Goal: Task Accomplishment & Management: Complete application form

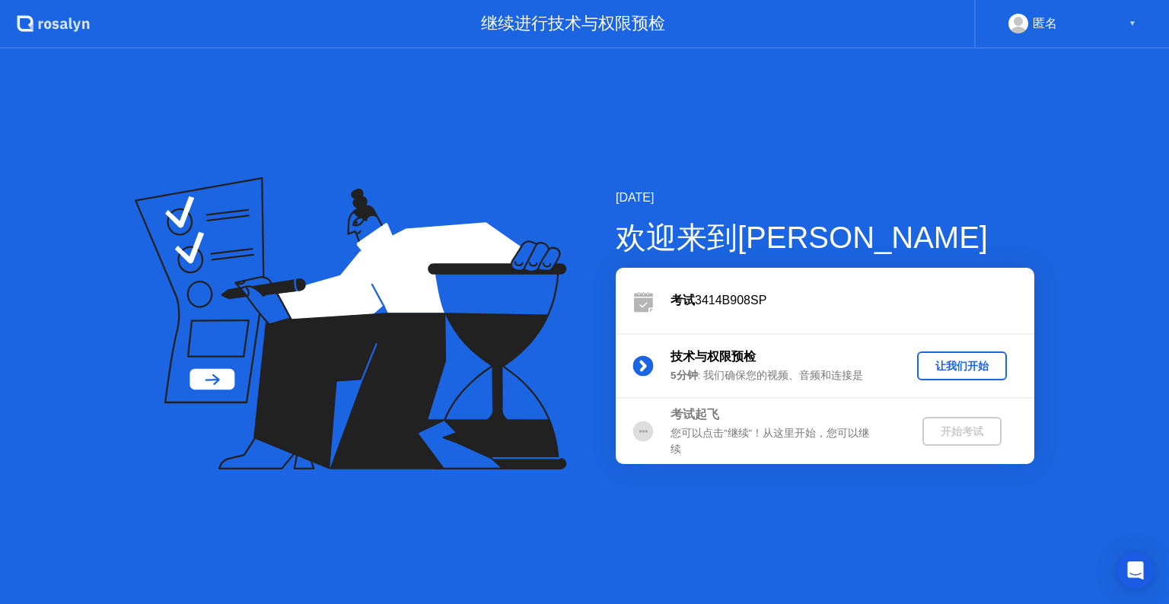
click at [963, 359] on div "让我们开始" at bounding box center [962, 366] width 78 height 14
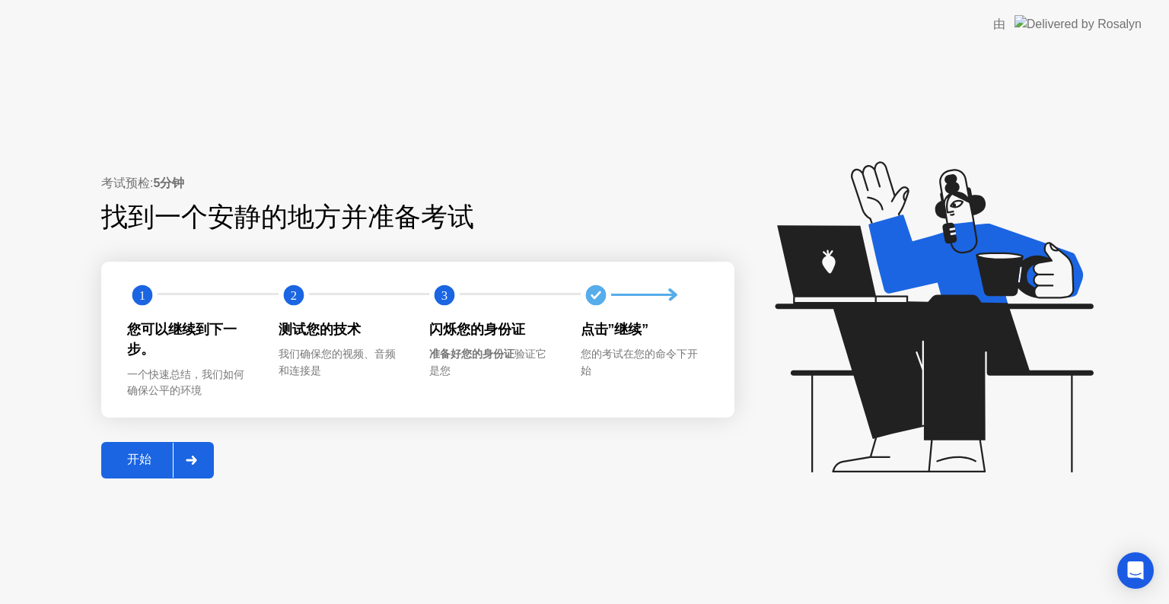
click at [158, 457] on div "开始" at bounding box center [139, 460] width 67 height 16
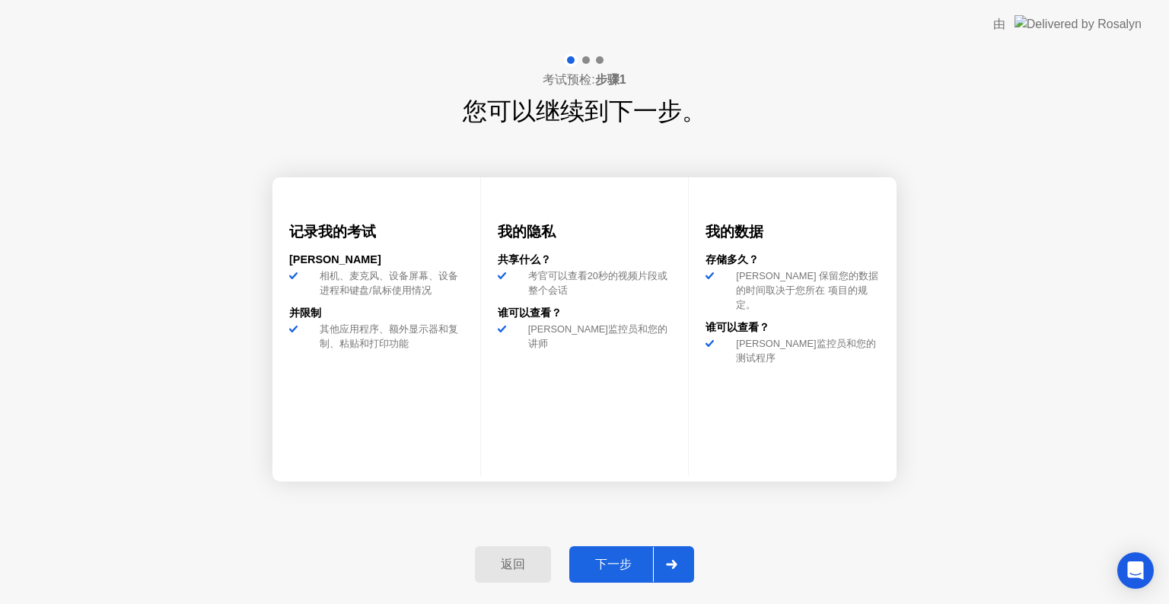
click at [629, 563] on div "下一步" at bounding box center [613, 565] width 79 height 16
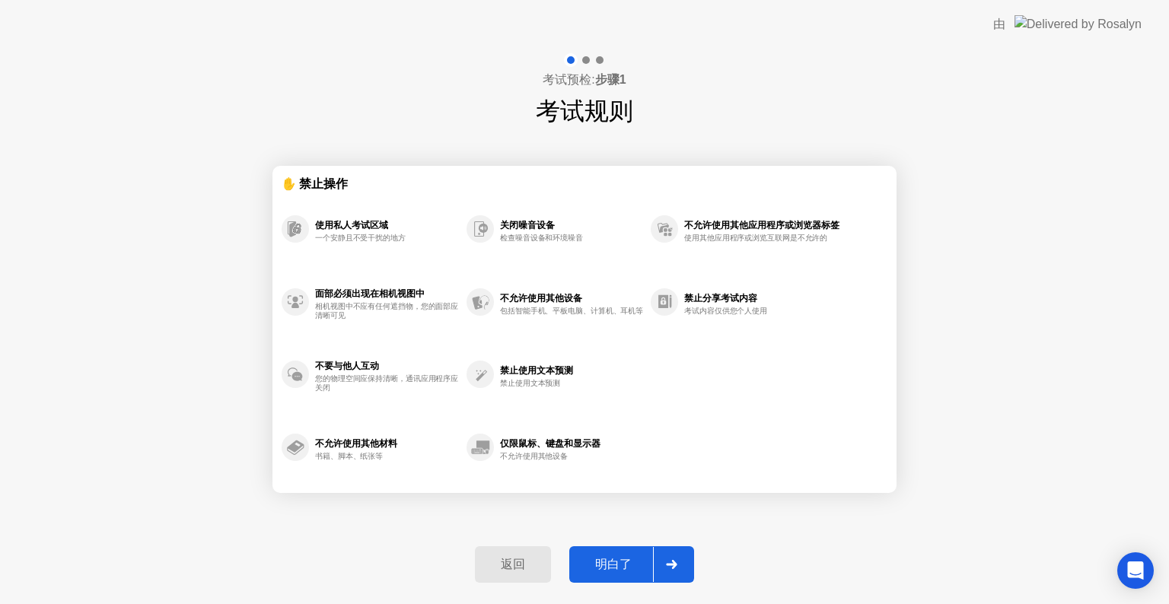
click at [610, 562] on div "明白了" at bounding box center [613, 565] width 79 height 16
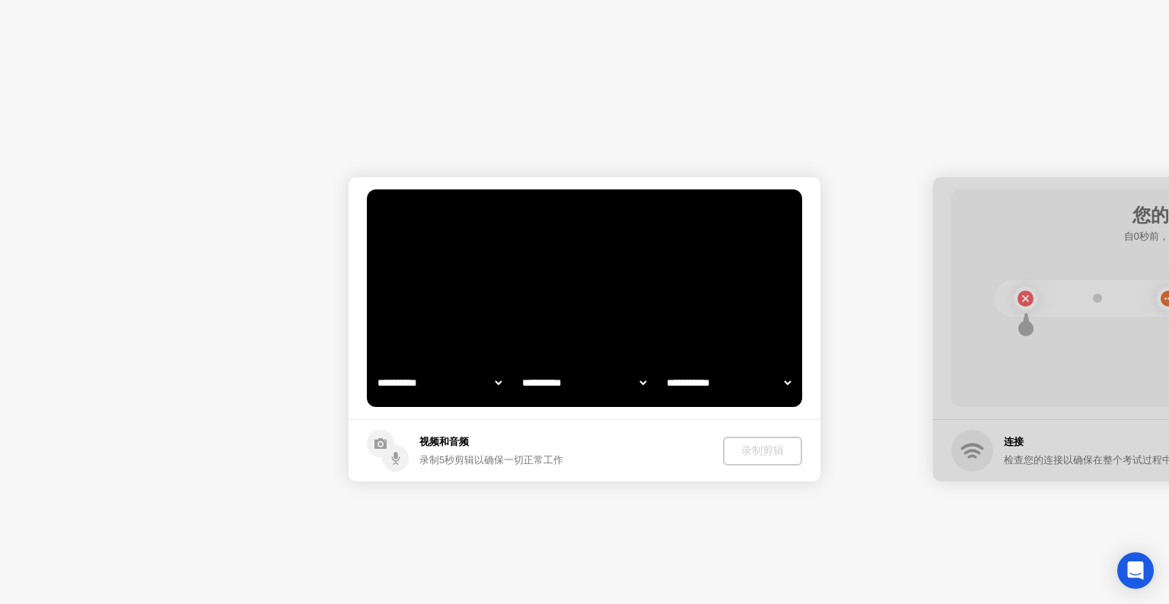
select select "**********"
select select "*******"
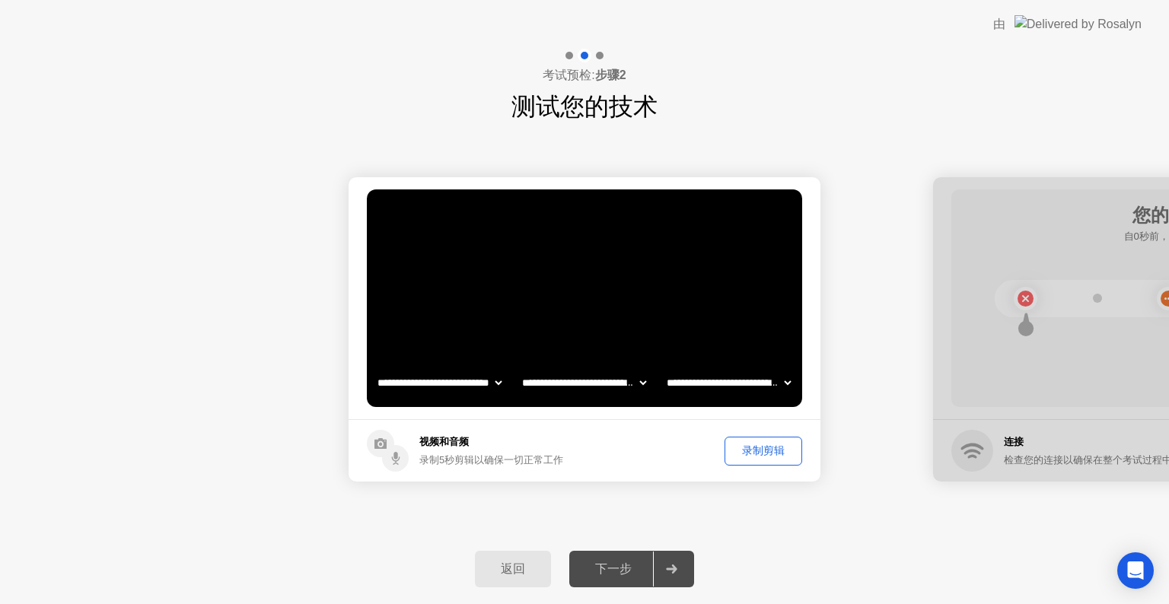
click at [754, 449] on div "录制剪辑" at bounding box center [763, 451] width 67 height 14
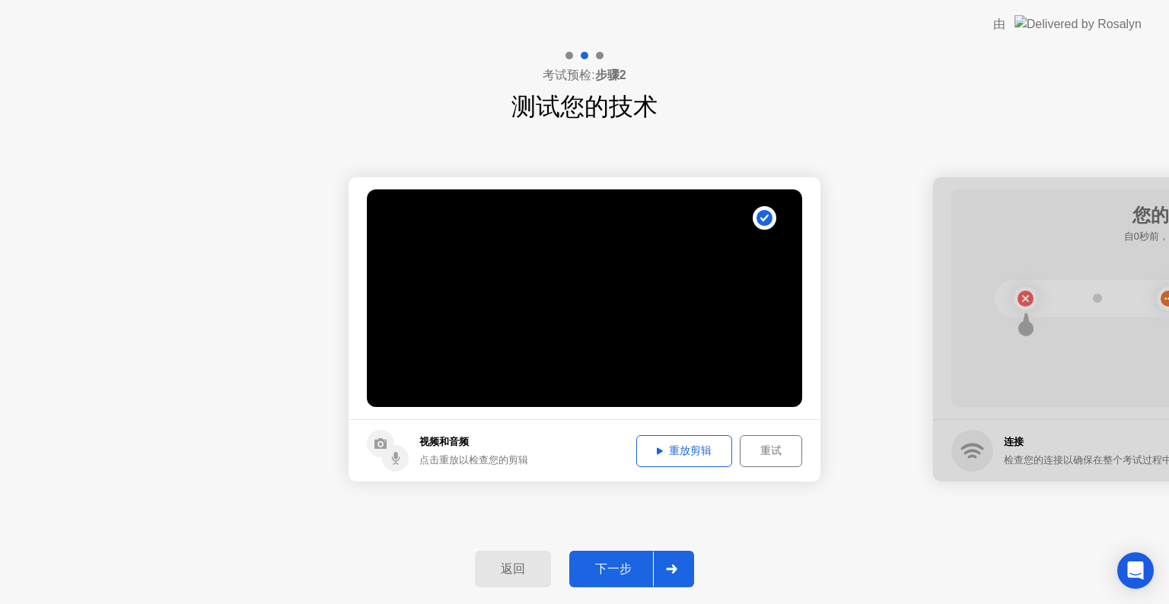
click at [709, 451] on div "重放剪辑" at bounding box center [684, 451] width 85 height 14
click at [750, 456] on div "重试" at bounding box center [771, 451] width 52 height 14
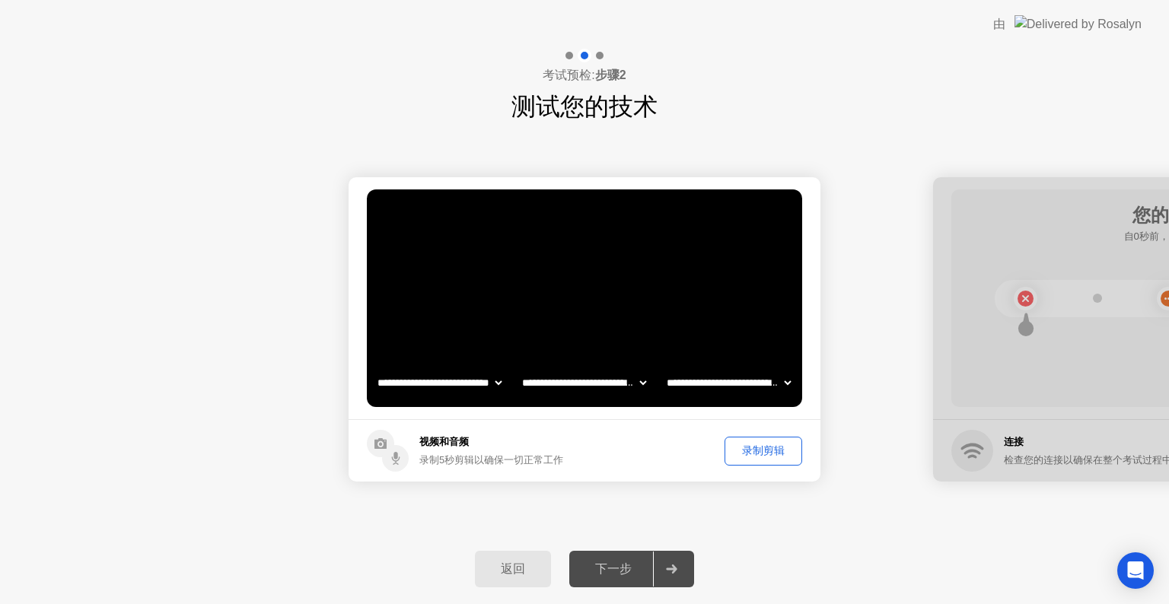
click at [761, 456] on div "录制剪辑" at bounding box center [763, 451] width 67 height 14
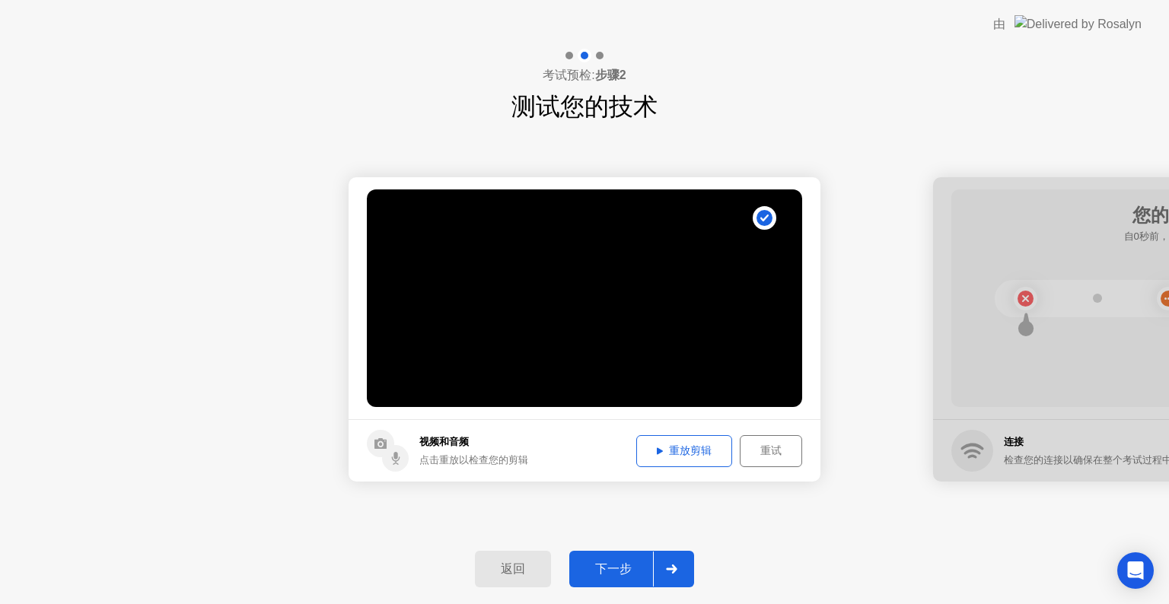
click at [695, 457] on div "重放剪辑" at bounding box center [684, 451] width 85 height 14
click at [771, 463] on button "重试" at bounding box center [771, 451] width 62 height 32
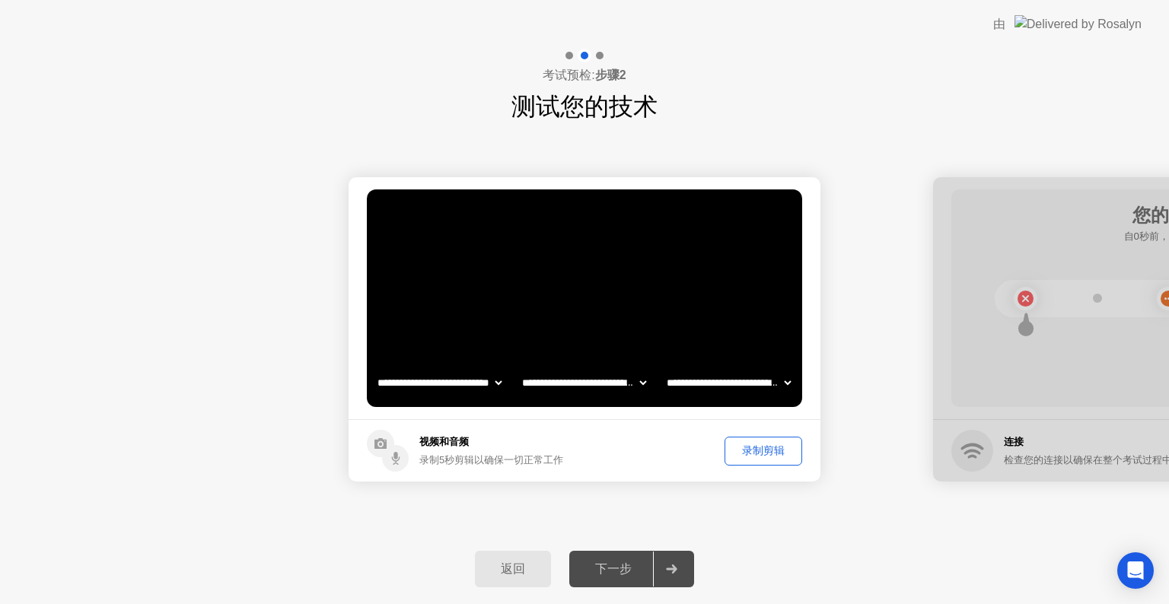
click at [759, 448] on div "录制剪辑" at bounding box center [763, 451] width 67 height 14
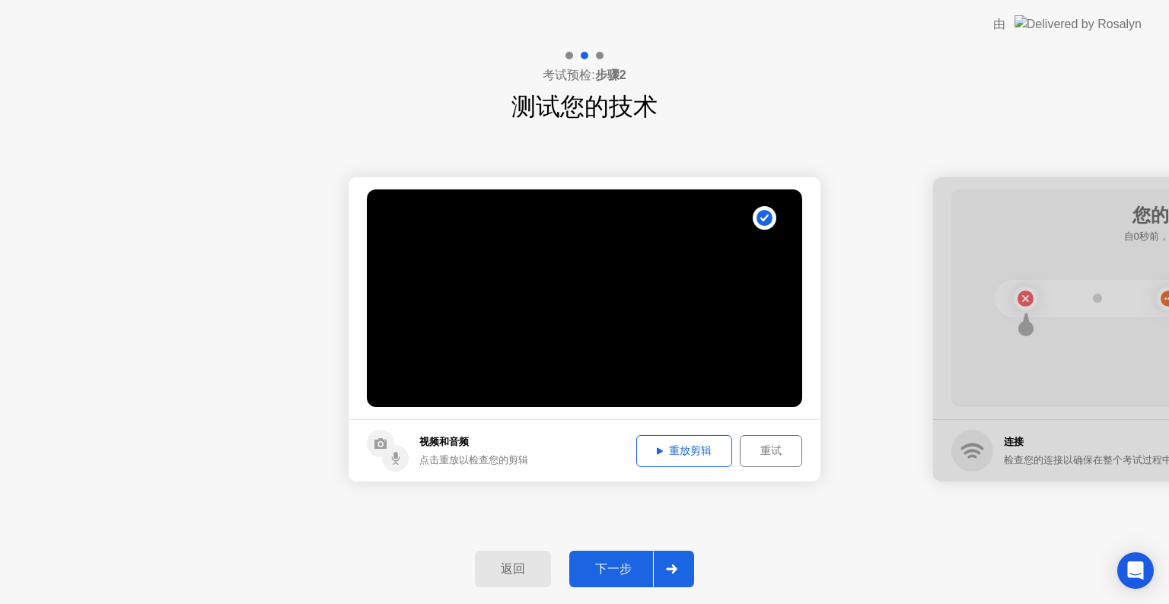
click at [684, 457] on div "重放剪辑" at bounding box center [684, 451] width 85 height 14
click at [676, 566] on icon at bounding box center [671, 569] width 11 height 9
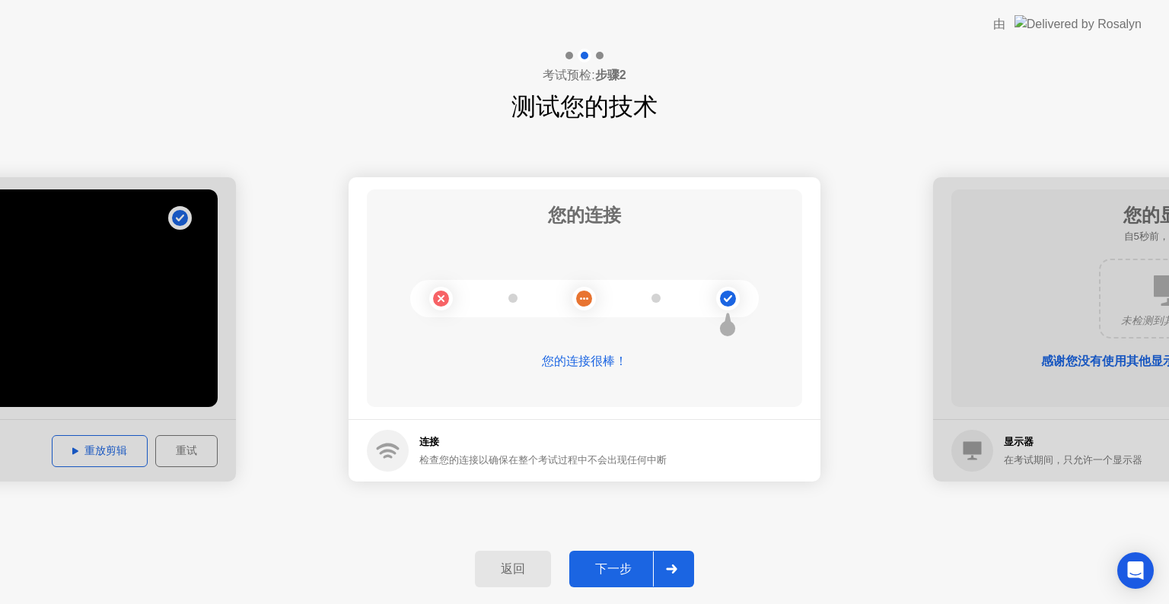
click at [676, 570] on icon at bounding box center [671, 569] width 11 height 9
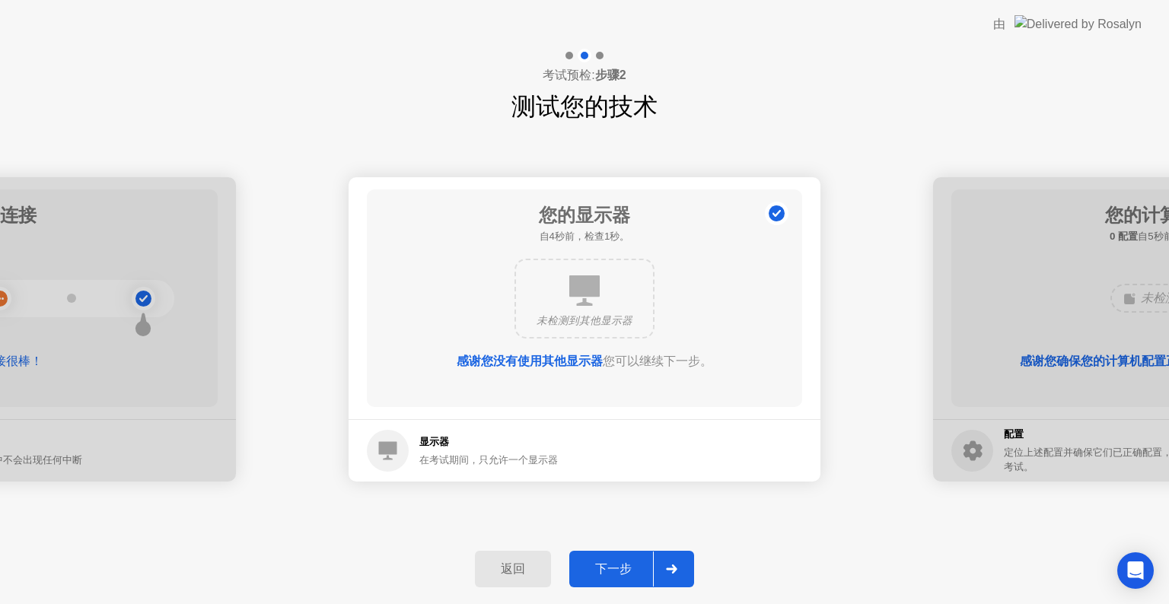
click at [771, 525] on div "**********" at bounding box center [584, 329] width 1169 height 409
click at [686, 566] on div at bounding box center [671, 569] width 37 height 35
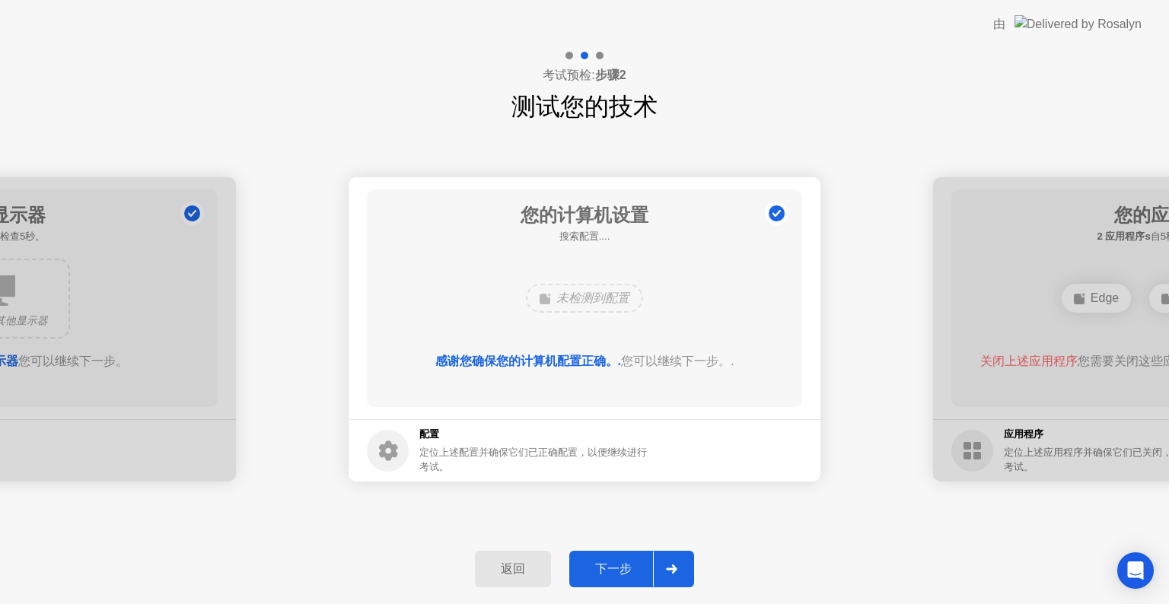
click at [687, 556] on div at bounding box center [671, 569] width 37 height 35
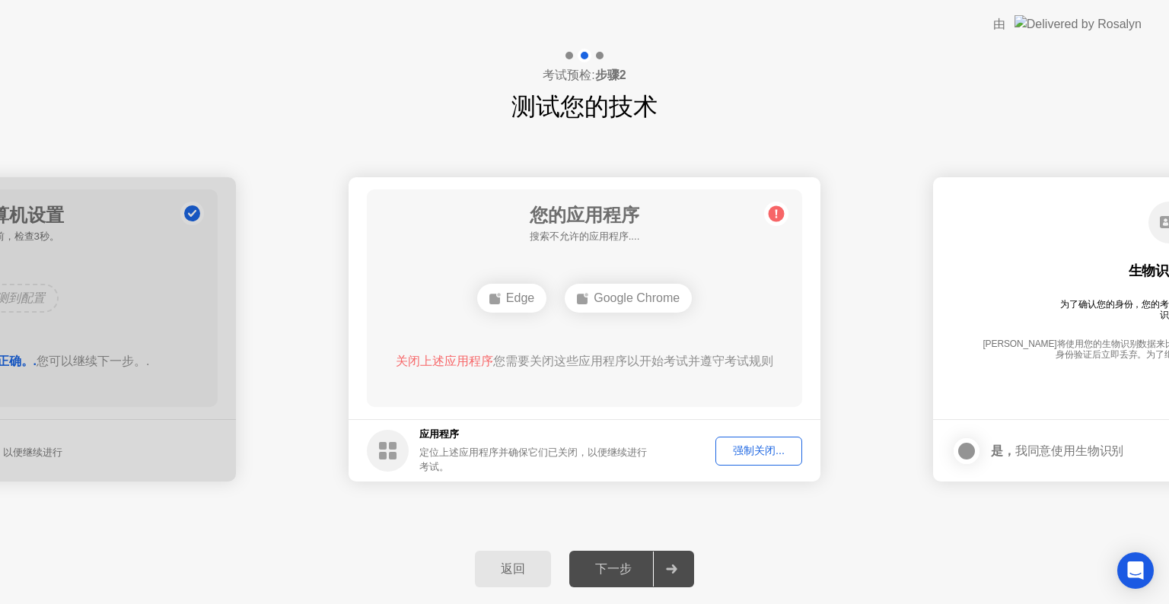
click at [642, 296] on div "Google Chrome" at bounding box center [628, 298] width 127 height 29
click at [645, 294] on div "Google Chrome" at bounding box center [628, 298] width 127 height 29
click at [501, 295] on div "Edge" at bounding box center [511, 298] width 69 height 29
click at [740, 451] on div "强制关闭..." at bounding box center [759, 451] width 76 height 14
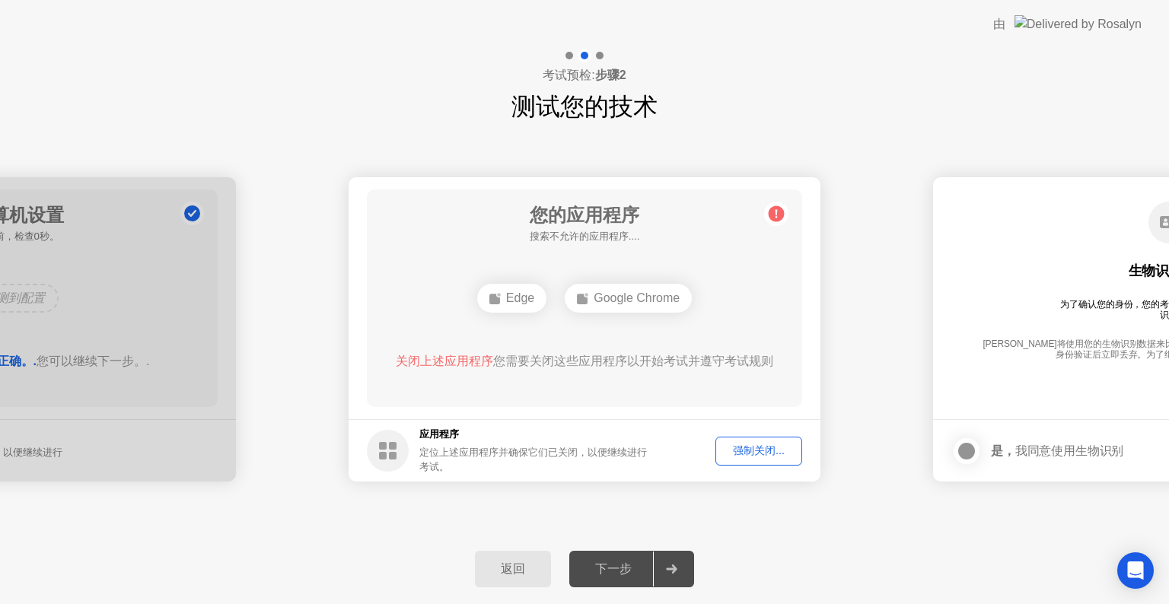
click at [777, 452] on div "强制关闭..." at bounding box center [759, 451] width 76 height 14
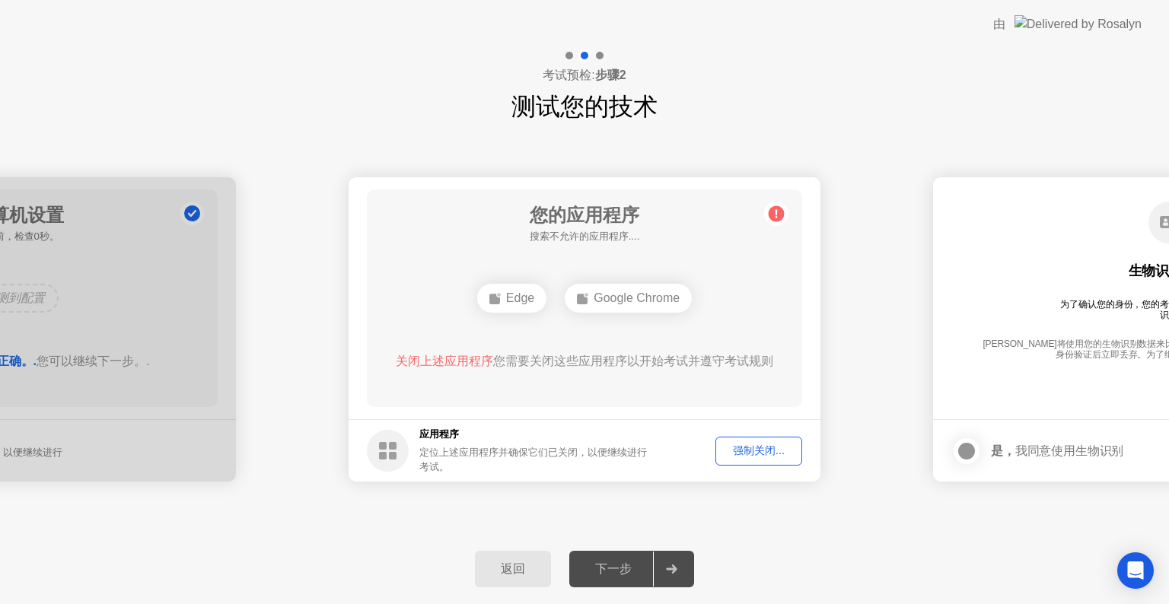
click at [611, 301] on div "Google Chrome" at bounding box center [628, 298] width 127 height 29
click at [538, 298] on div "Edge" at bounding box center [511, 298] width 69 height 29
click at [585, 292] on div "Edge" at bounding box center [584, 298] width 69 height 29
click at [578, 308] on div "Edge" at bounding box center [584, 298] width 69 height 29
click at [744, 450] on div "强制关闭..." at bounding box center [759, 451] width 76 height 14
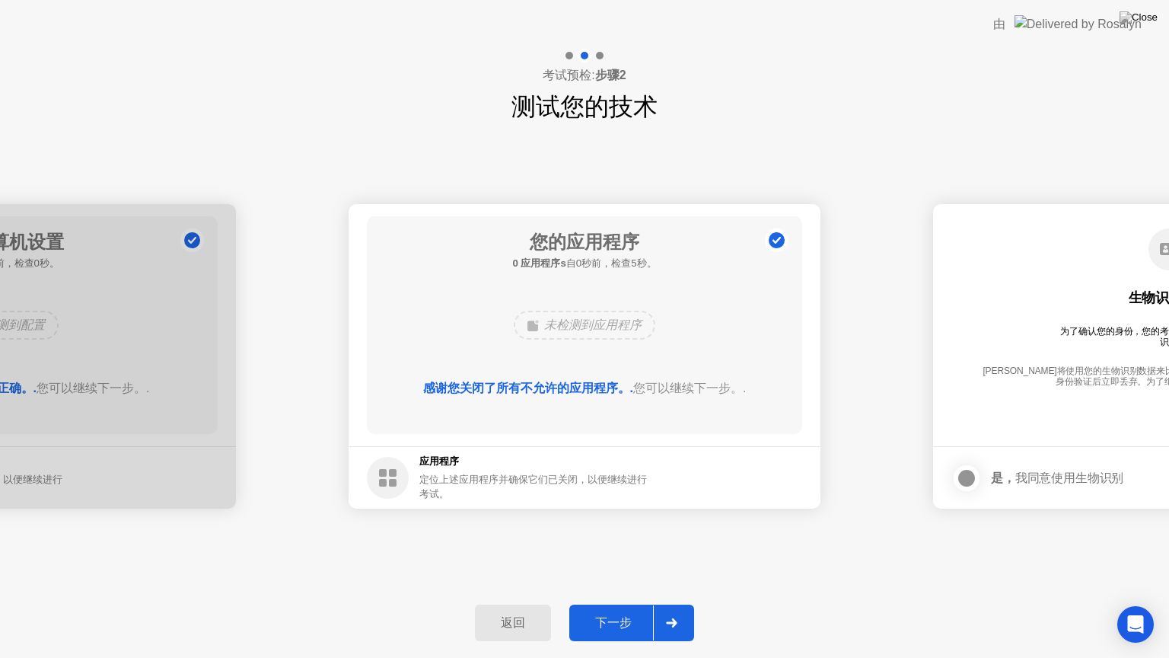
click at [749, 467] on footer "应用程序 定位上述应用程序并确保它们已关闭，以便继续进行考试。" at bounding box center [585, 477] width 472 height 62
click at [673, 604] on icon at bounding box center [671, 622] width 11 height 9
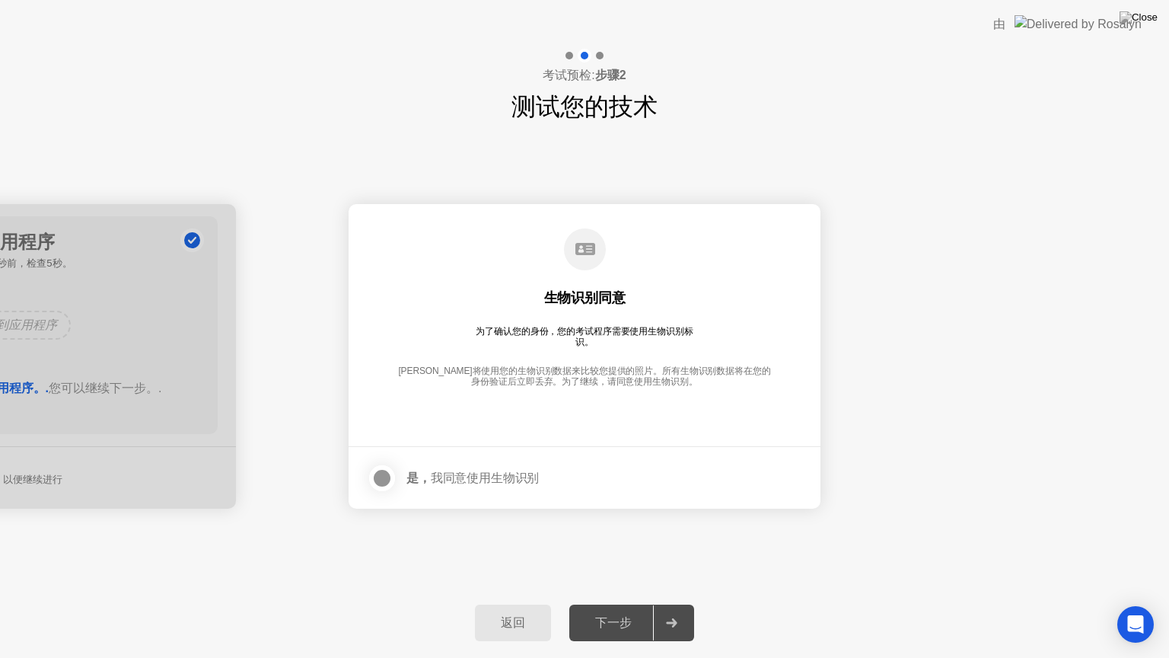
click at [384, 476] on div at bounding box center [382, 478] width 18 height 18
click at [638, 604] on div "下一步" at bounding box center [613, 623] width 79 height 16
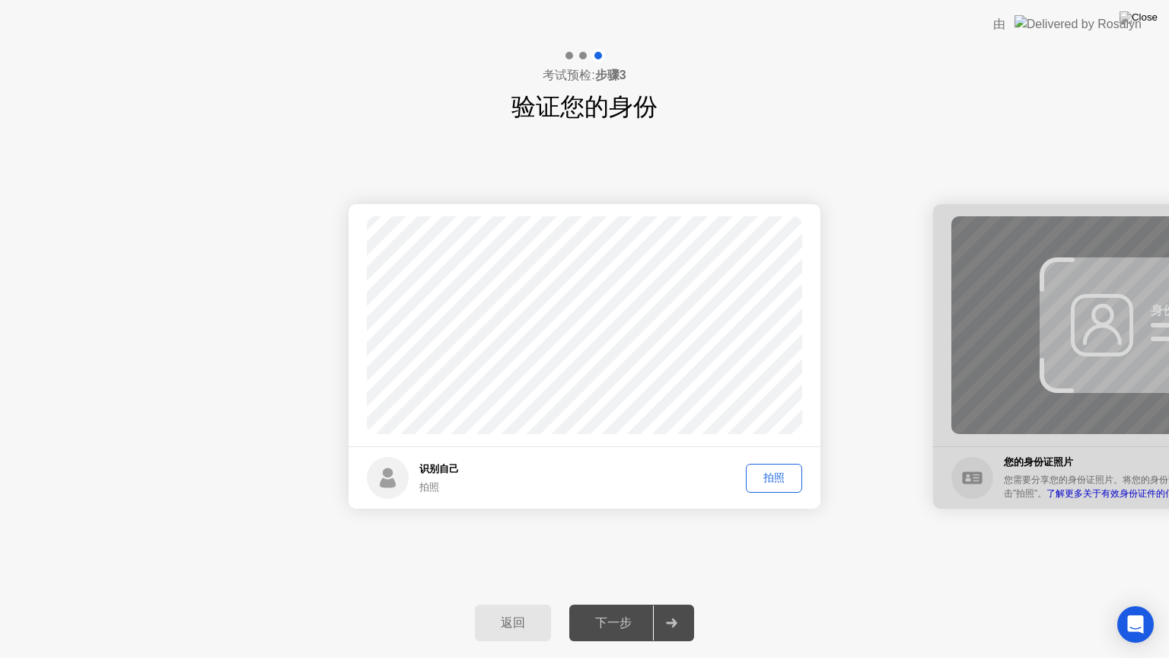
click at [663, 604] on div at bounding box center [671, 622] width 37 height 35
click at [767, 473] on div "拍照" at bounding box center [774, 477] width 46 height 14
click at [679, 604] on div at bounding box center [671, 622] width 37 height 35
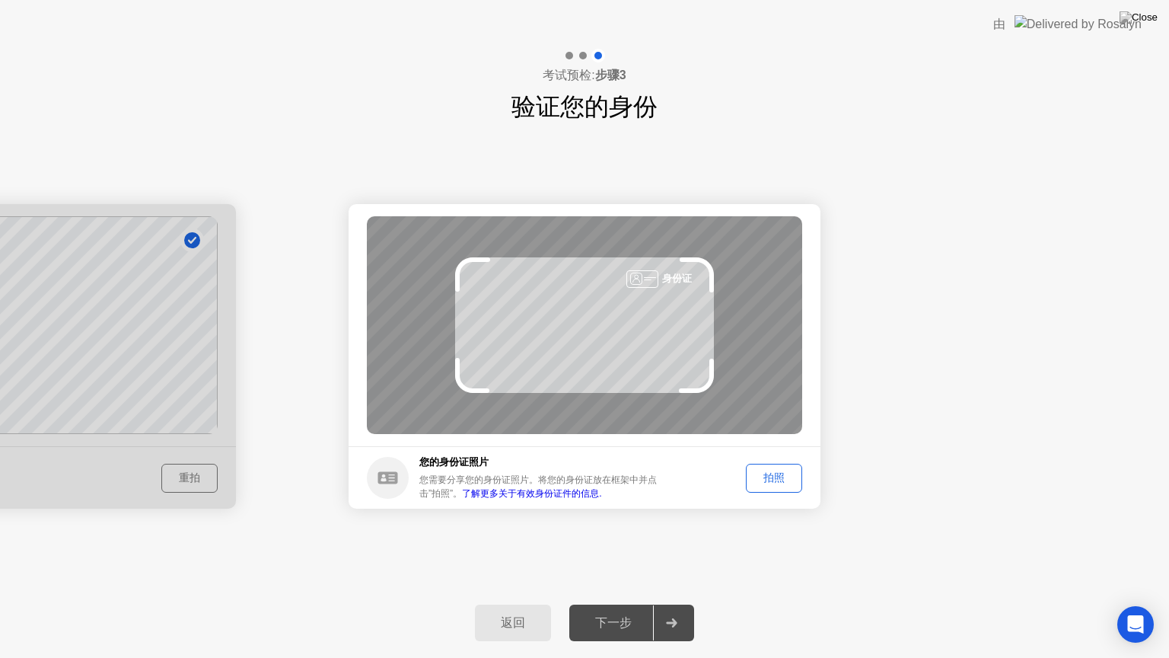
click at [627, 365] on div "身份证" at bounding box center [584, 325] width 435 height 218
click at [764, 473] on div "拍照" at bounding box center [774, 477] width 46 height 14
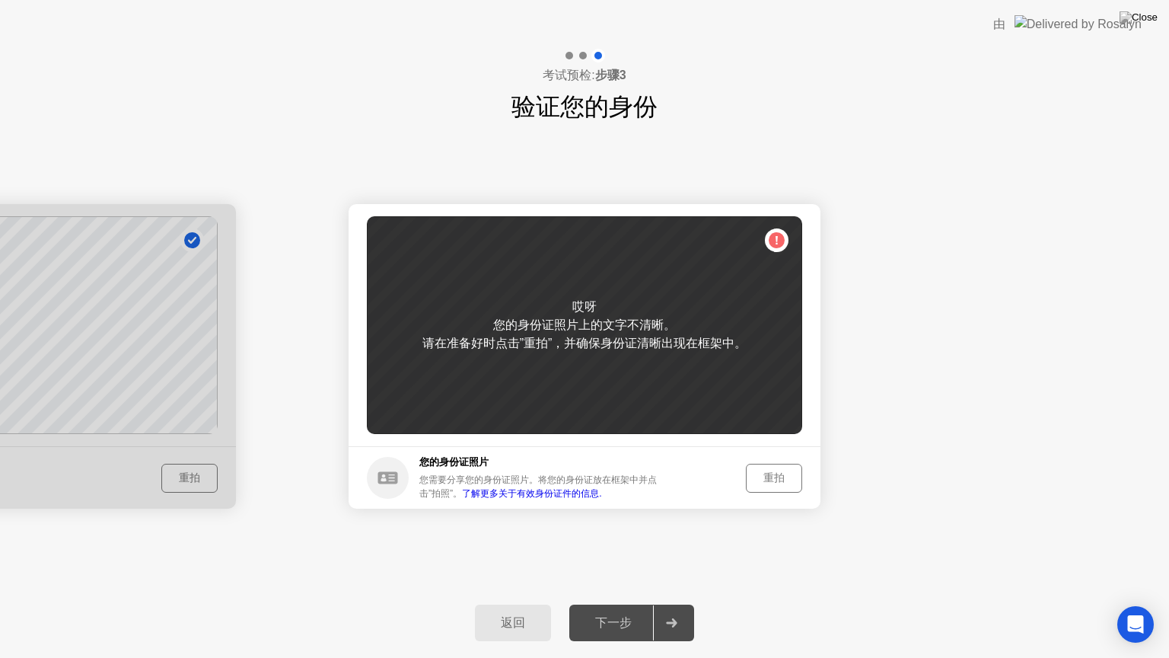
click at [782, 480] on div "重拍" at bounding box center [774, 477] width 46 height 14
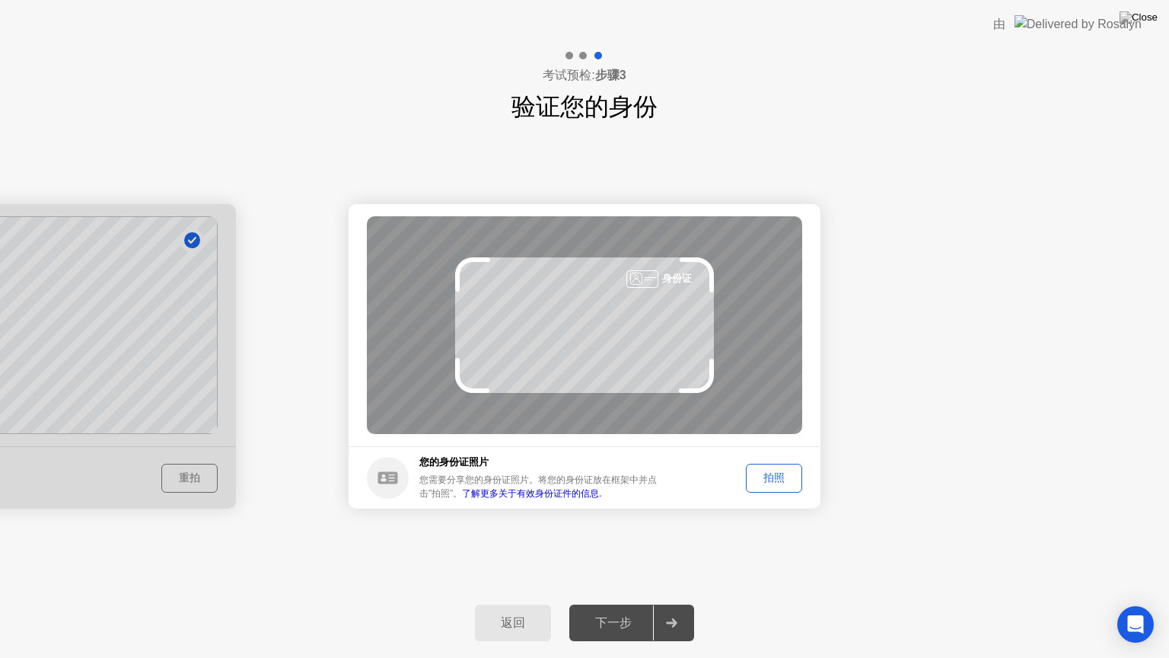
click at [776, 486] on button "拍照" at bounding box center [774, 478] width 56 height 29
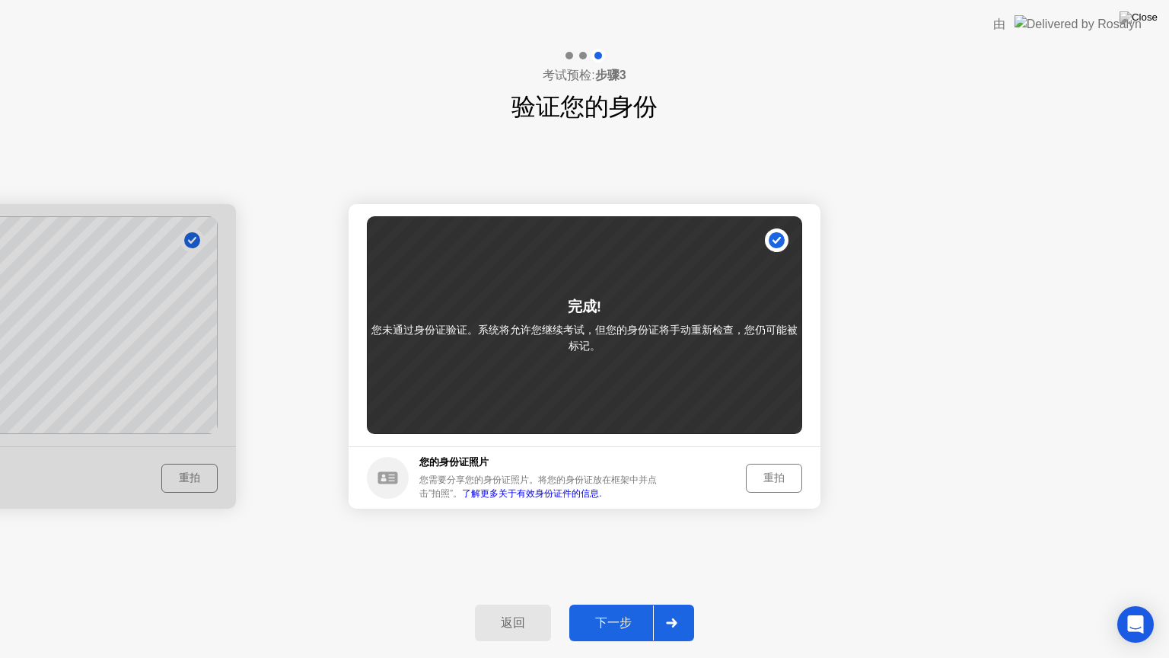
click at [782, 482] on div "重拍" at bounding box center [774, 477] width 46 height 14
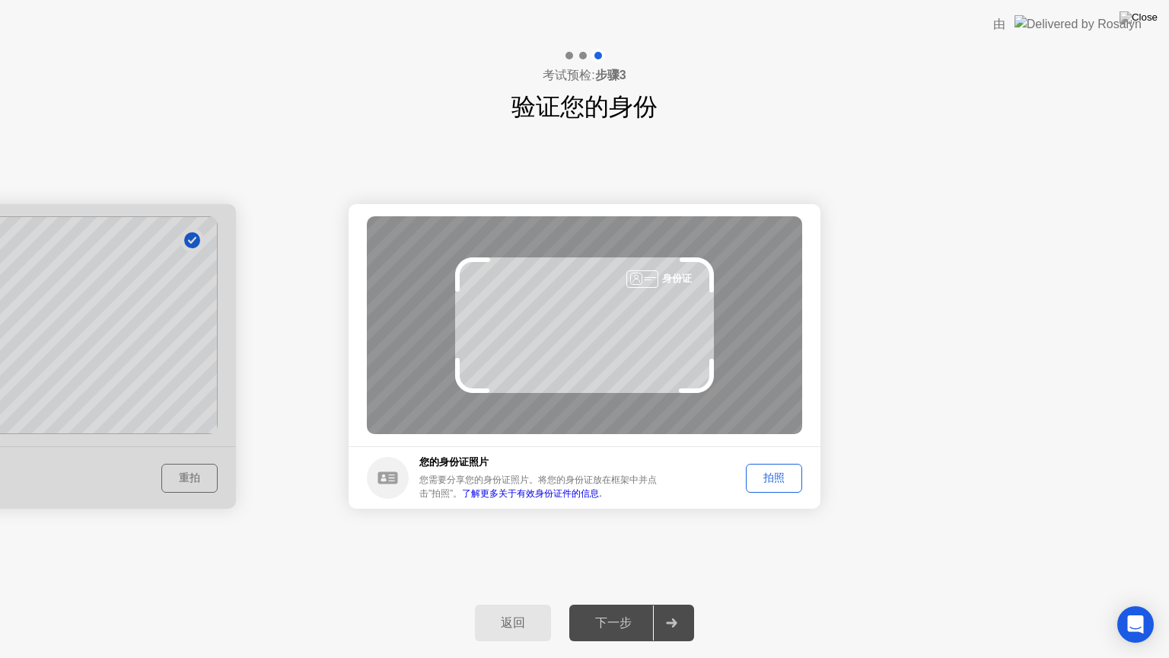
click at [556, 304] on div "身份证" at bounding box center [584, 325] width 435 height 218
click at [782, 476] on div "拍照" at bounding box center [774, 477] width 46 height 14
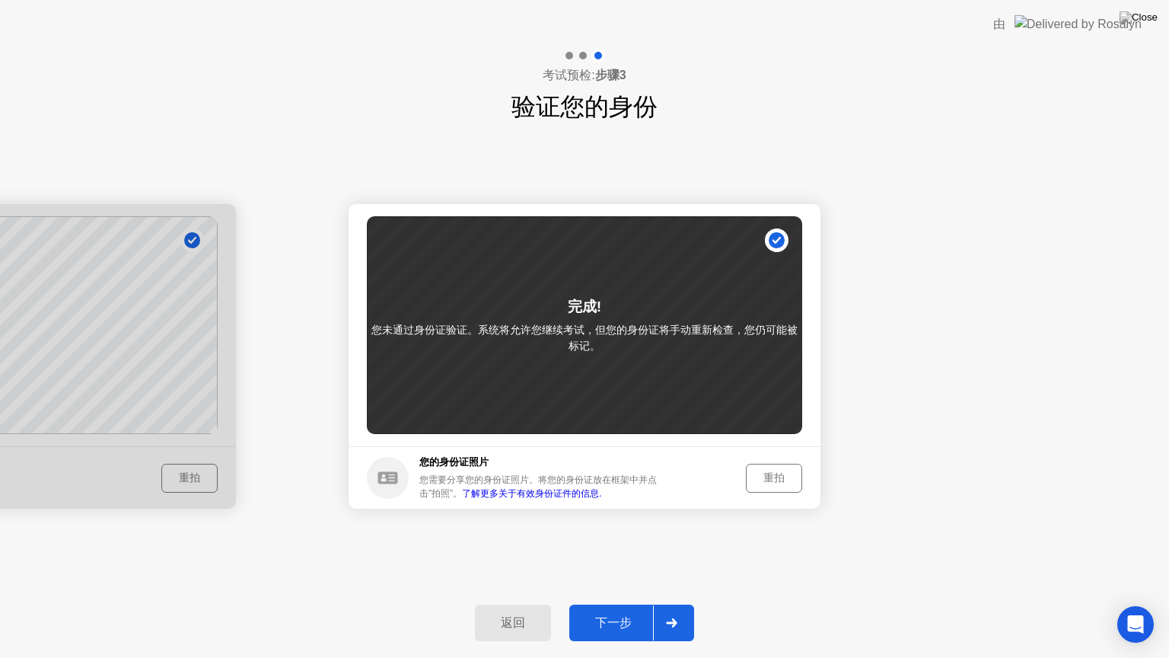
click at [786, 483] on div "重拍" at bounding box center [774, 477] width 46 height 14
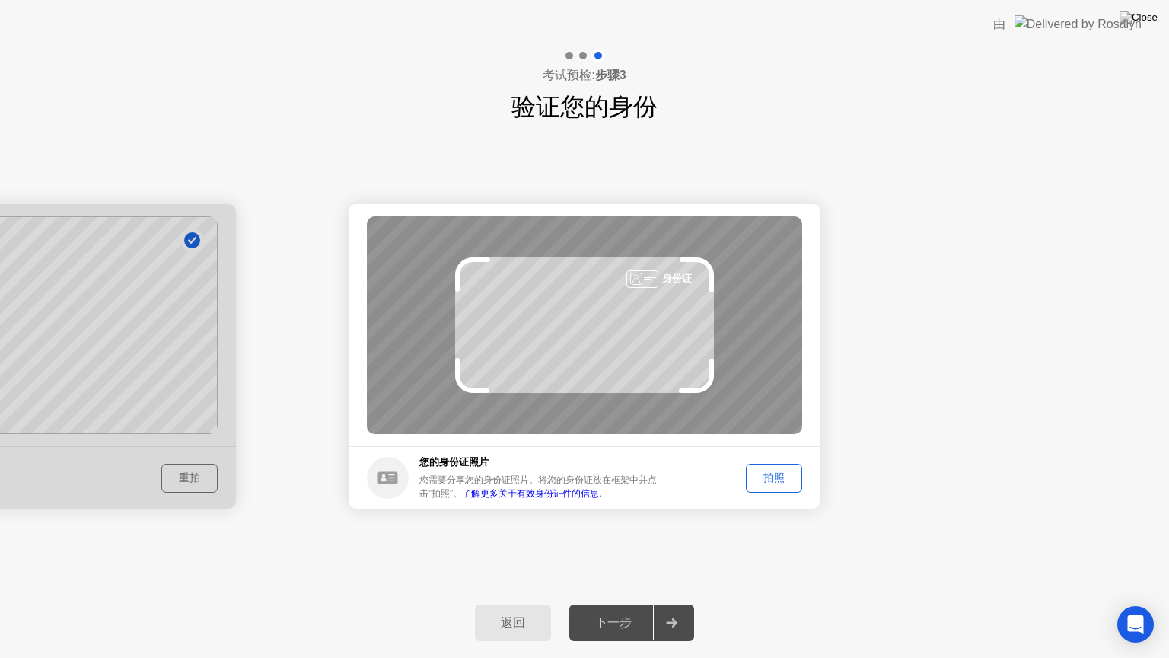
click at [780, 470] on div "拍照" at bounding box center [774, 477] width 46 height 14
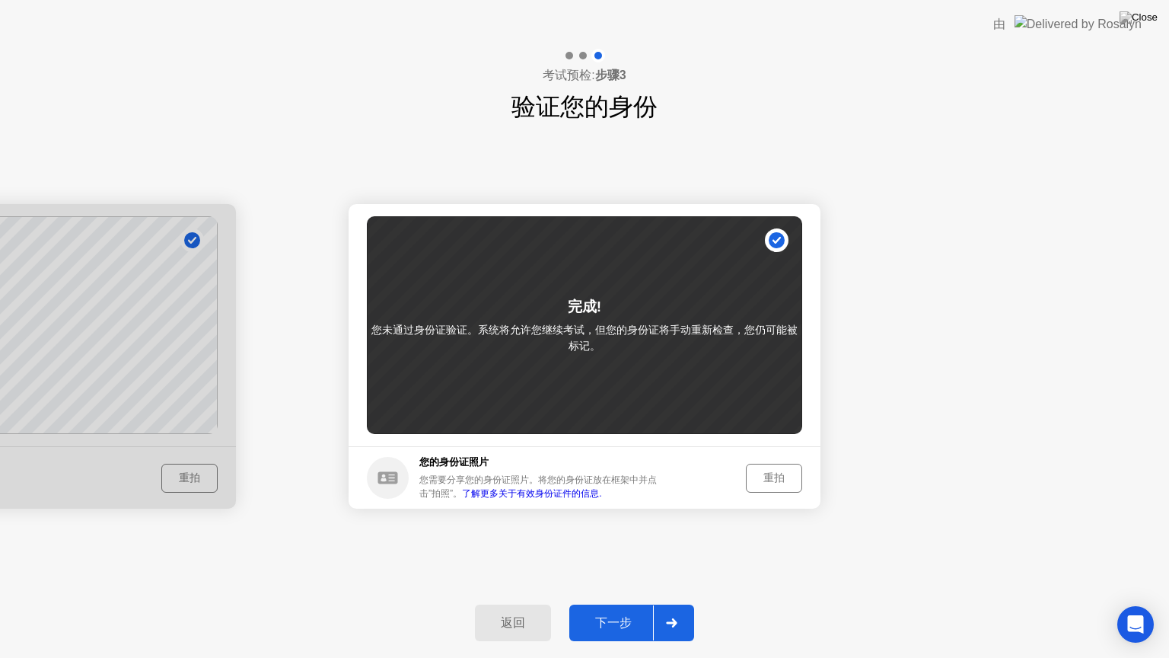
click at [676, 604] on icon at bounding box center [671, 622] width 11 height 9
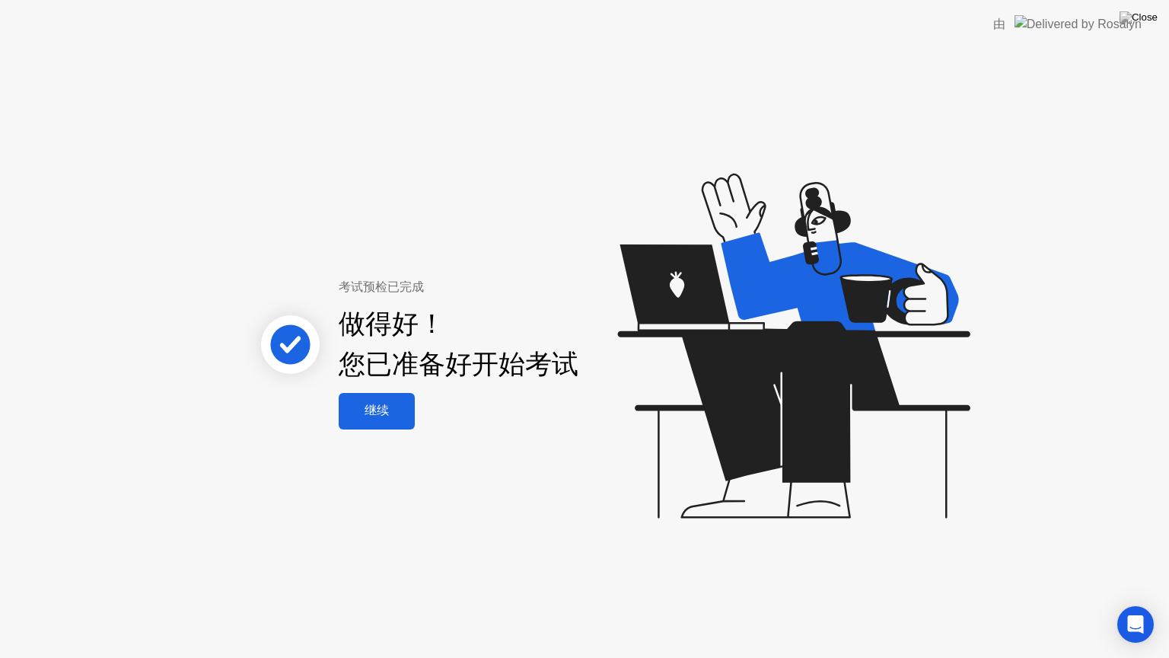
click at [387, 414] on div "继续" at bounding box center [376, 411] width 67 height 16
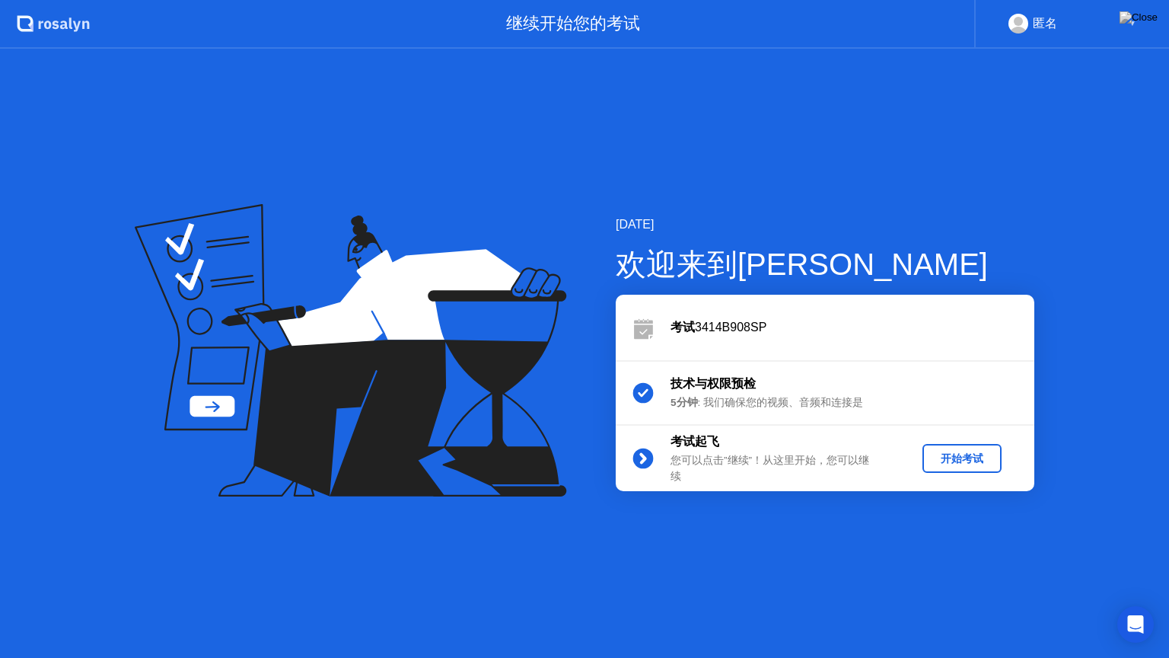
click at [969, 461] on div "开始考试" at bounding box center [962, 458] width 67 height 14
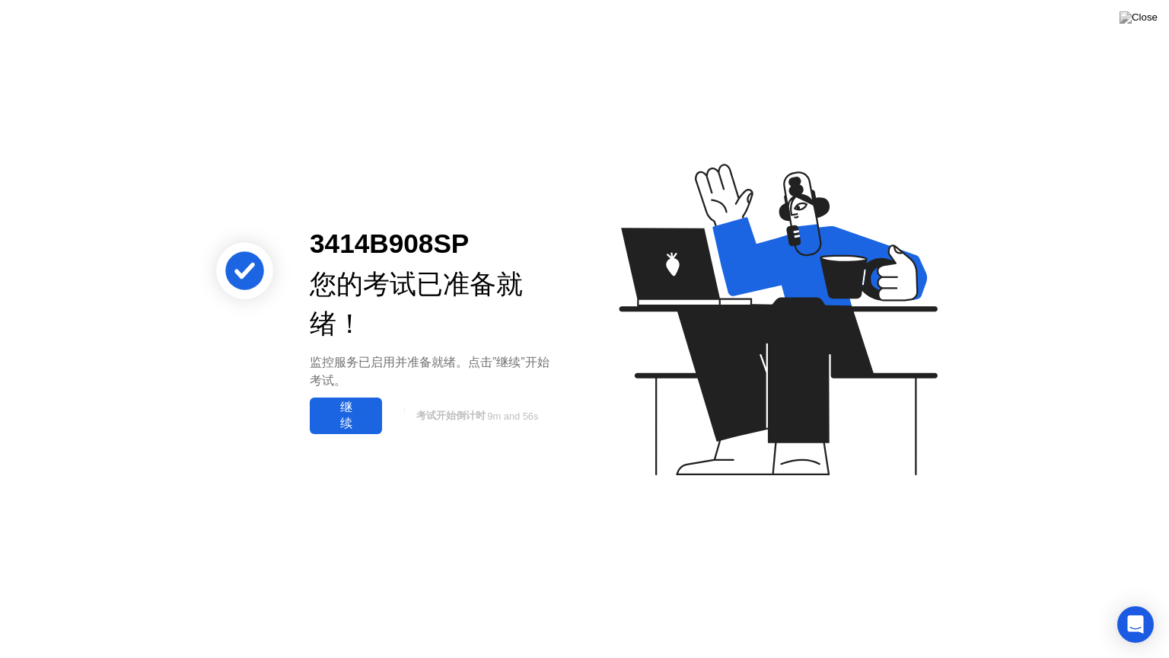
click at [364, 418] on div "继续" at bounding box center [345, 416] width 63 height 32
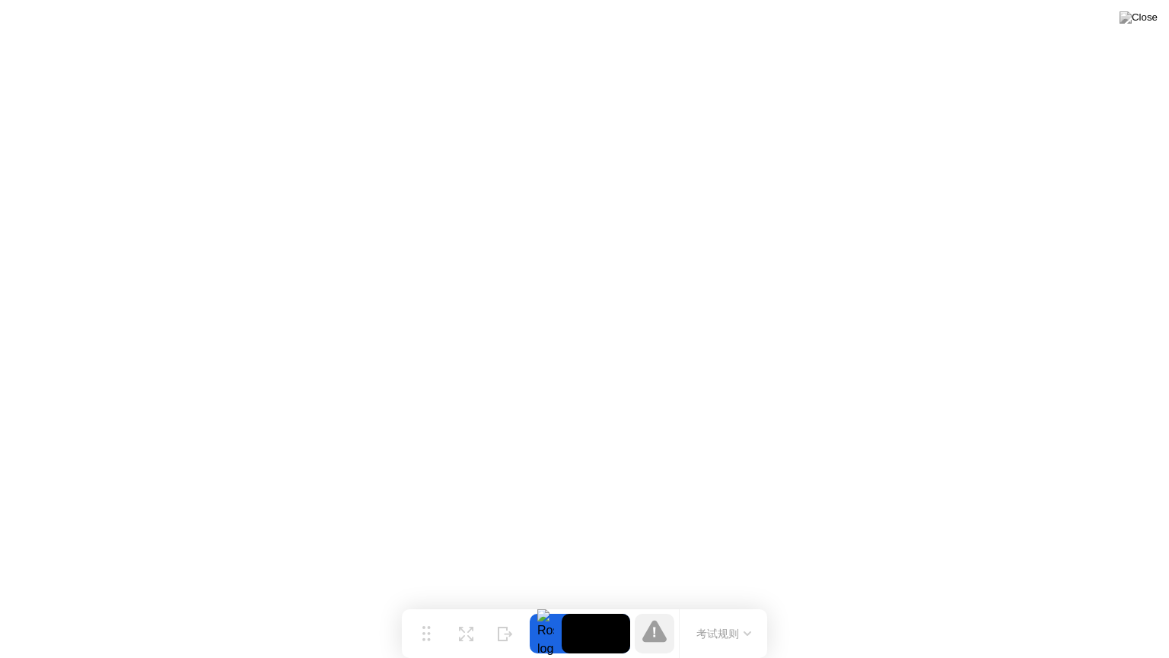
click at [714, 604] on button "考试规则" at bounding box center [724, 634] width 64 height 16
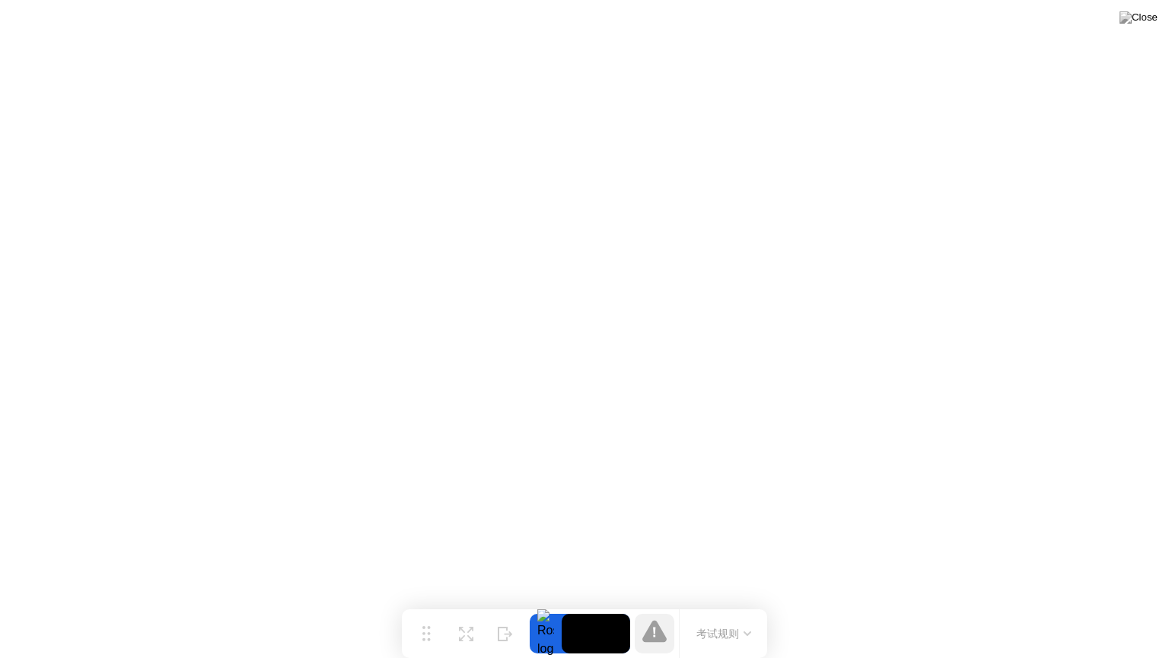
click at [654, 604] on icon at bounding box center [654, 632] width 2 height 10
click at [658, 604] on icon at bounding box center [654, 631] width 24 height 22
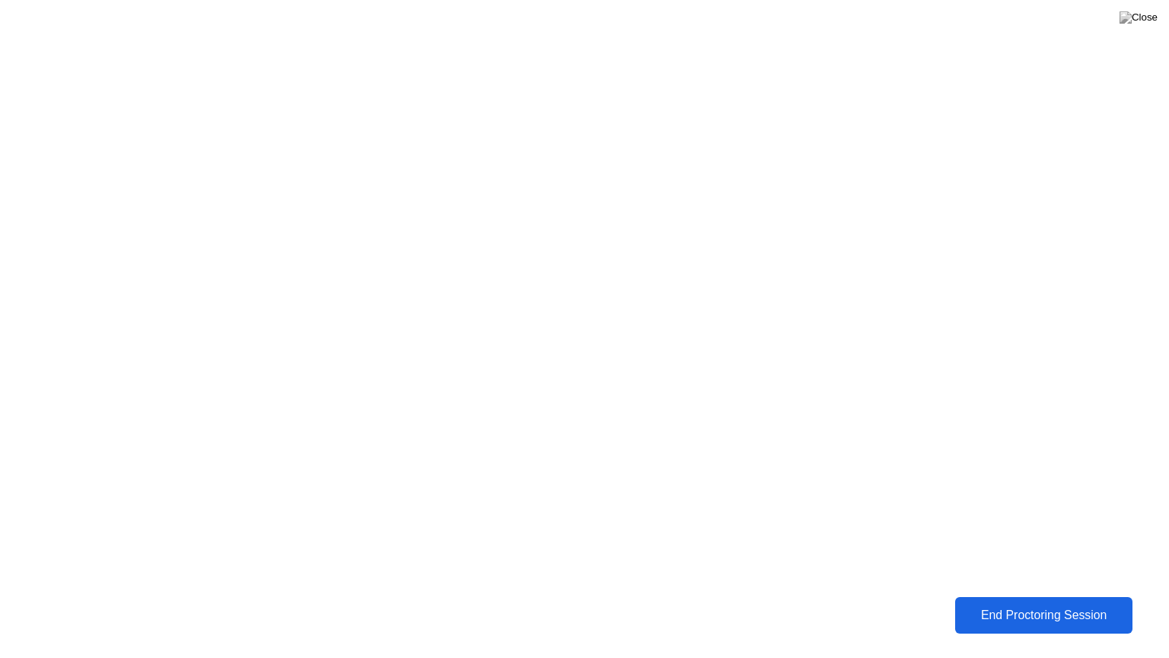
click at [1041, 599] on button "End Proctoring Session" at bounding box center [1043, 615] width 177 height 37
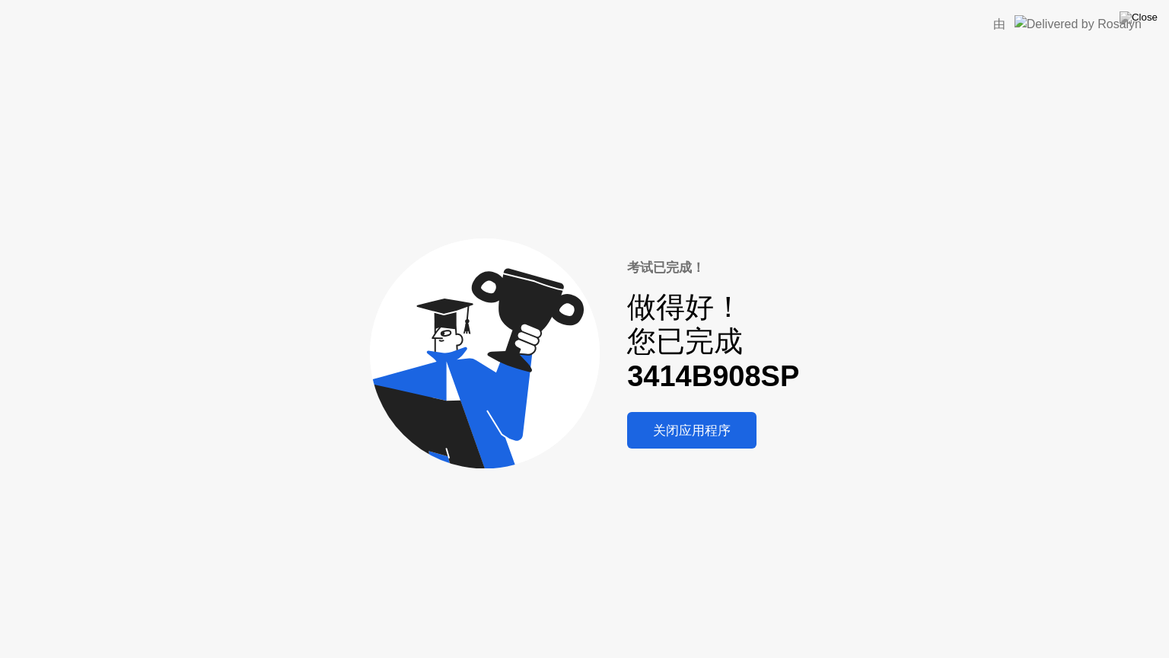
click at [728, 432] on div "关闭应用程序" at bounding box center [692, 431] width 120 height 18
